Goal: Transaction & Acquisition: Download file/media

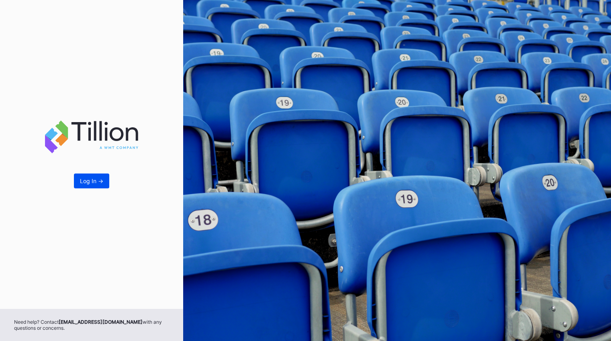
click at [90, 181] on div "Log In ->" at bounding box center [91, 180] width 23 height 7
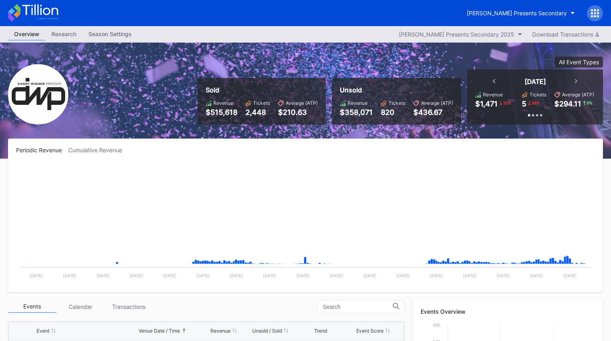
scroll to position [259, 0]
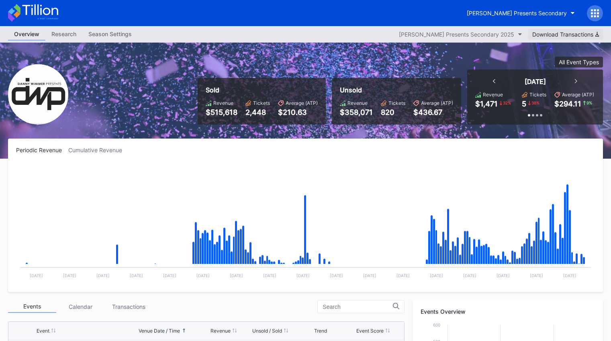
click at [587, 35] on div "Download Transactions" at bounding box center [565, 34] width 67 height 7
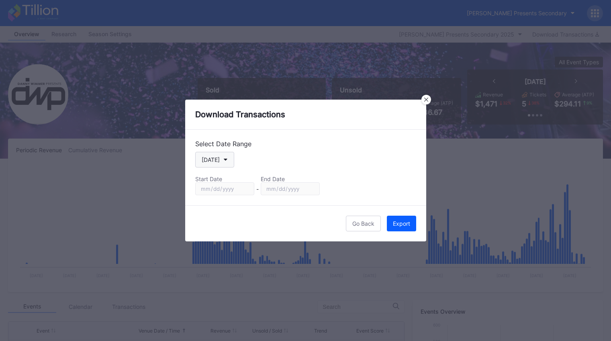
click at [225, 163] on button "[DATE]" at bounding box center [214, 160] width 39 height 16
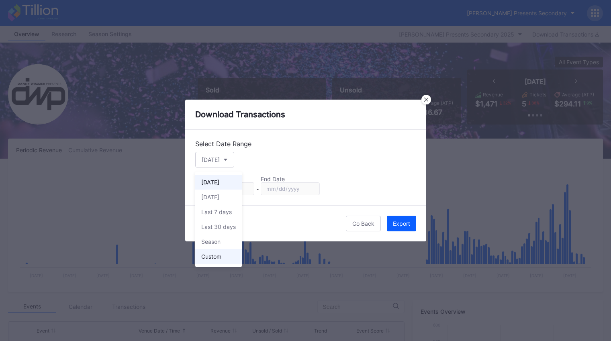
click at [217, 260] on div "Custom" at bounding box center [218, 256] width 47 height 15
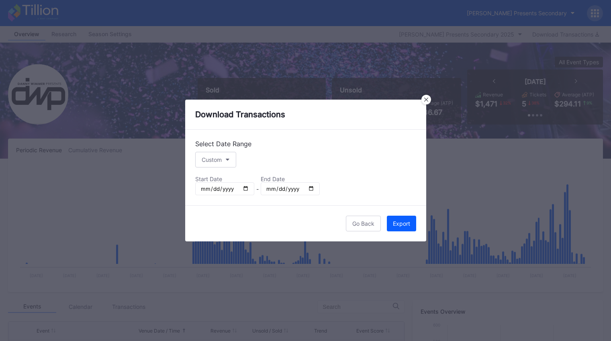
click at [221, 187] on input "[DATE]" at bounding box center [224, 188] width 59 height 13
drag, startPoint x: 213, startPoint y: 188, endPoint x: 240, endPoint y: 185, distance: 26.7
click at [213, 188] on input "[DATE]" at bounding box center [224, 188] width 59 height 13
click at [244, 187] on input "[DATE]" at bounding box center [224, 188] width 59 height 13
type input "[DATE]"
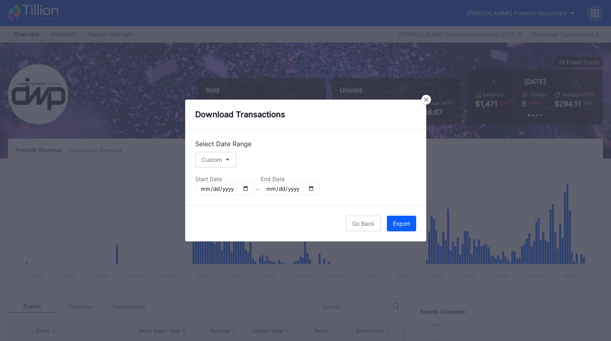
click at [311, 191] on input "[DATE]" at bounding box center [290, 188] width 59 height 13
type input "[DATE]"
click at [398, 225] on div "Export" at bounding box center [401, 223] width 17 height 7
